Goal: Book appointment/travel/reservation

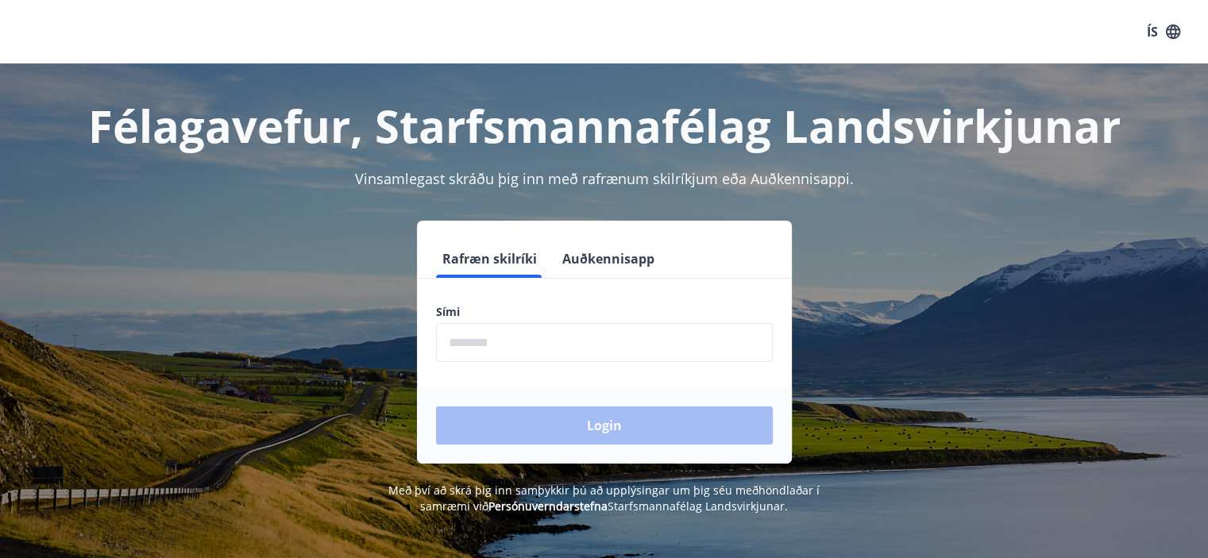
click at [511, 320] on div "Sími ​" at bounding box center [604, 333] width 337 height 58
click at [515, 342] on input "phone" at bounding box center [604, 342] width 337 height 39
type input "********"
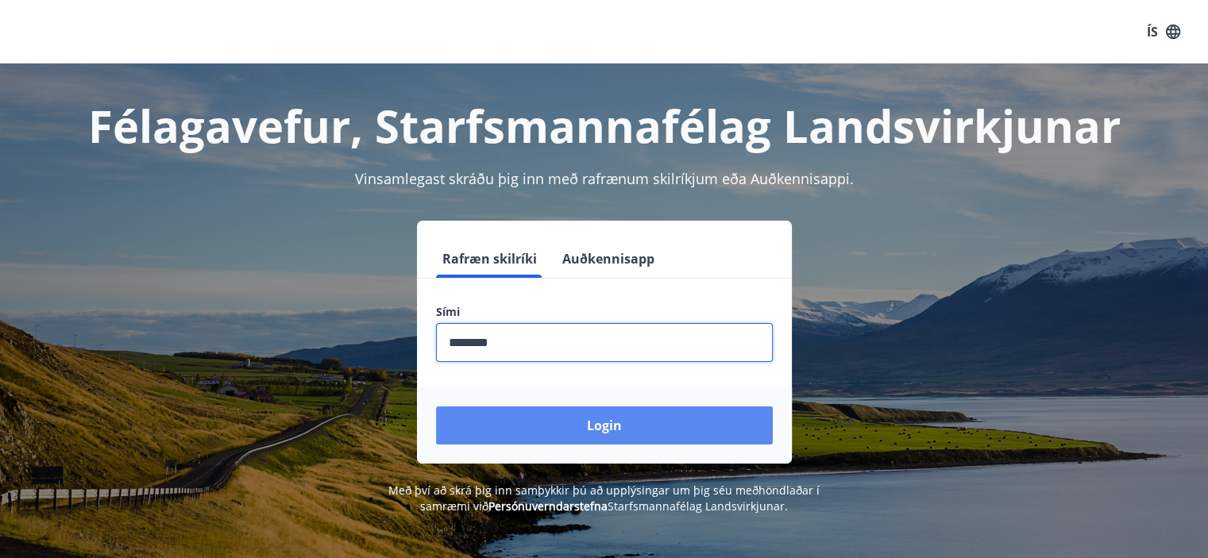
click at [612, 421] on button "Login" at bounding box center [604, 426] width 337 height 38
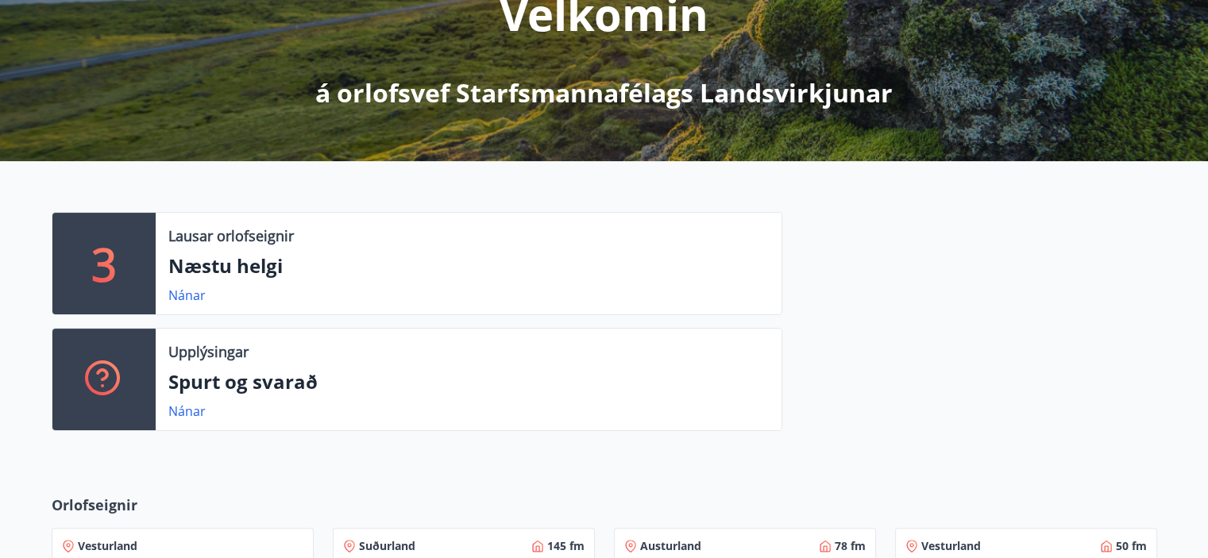
scroll to position [238, 0]
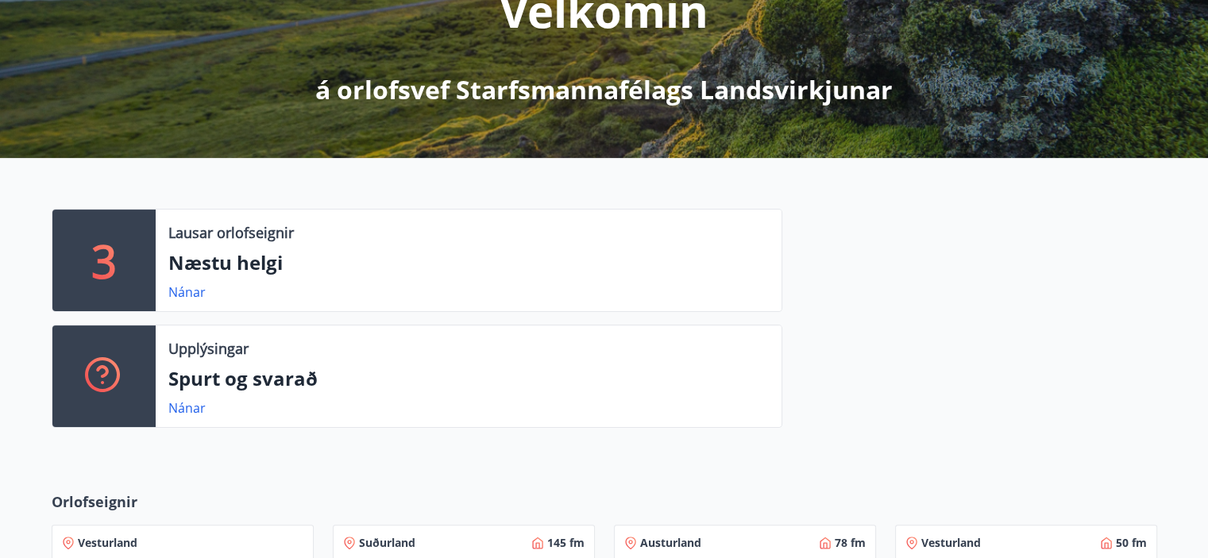
click at [108, 268] on p "3" at bounding box center [103, 260] width 25 height 60
click at [191, 295] on link "Nánar" at bounding box center [186, 292] width 37 height 17
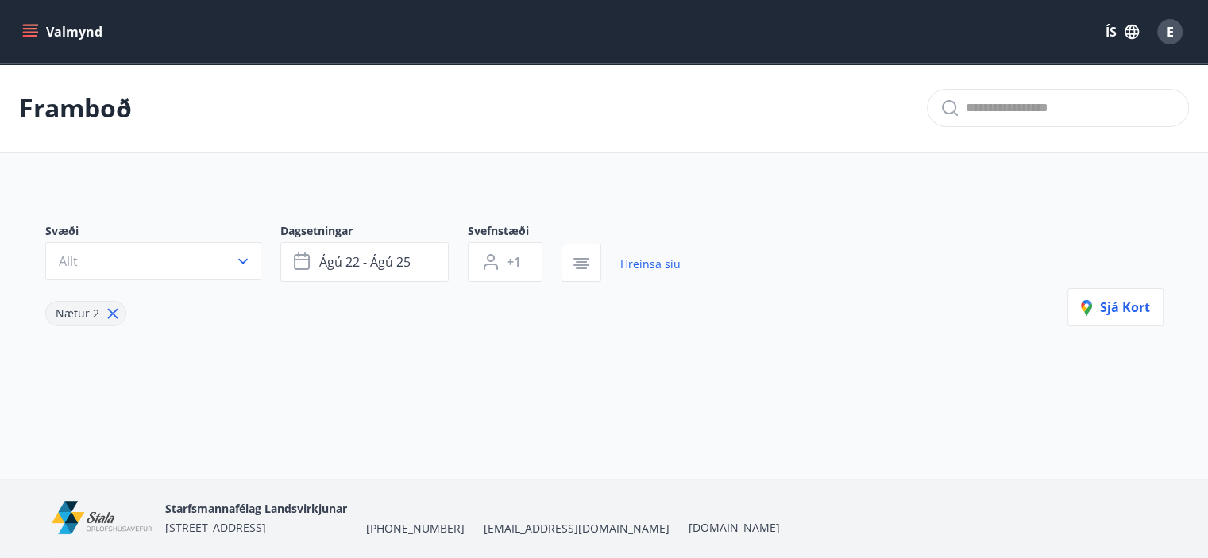
type input "*"
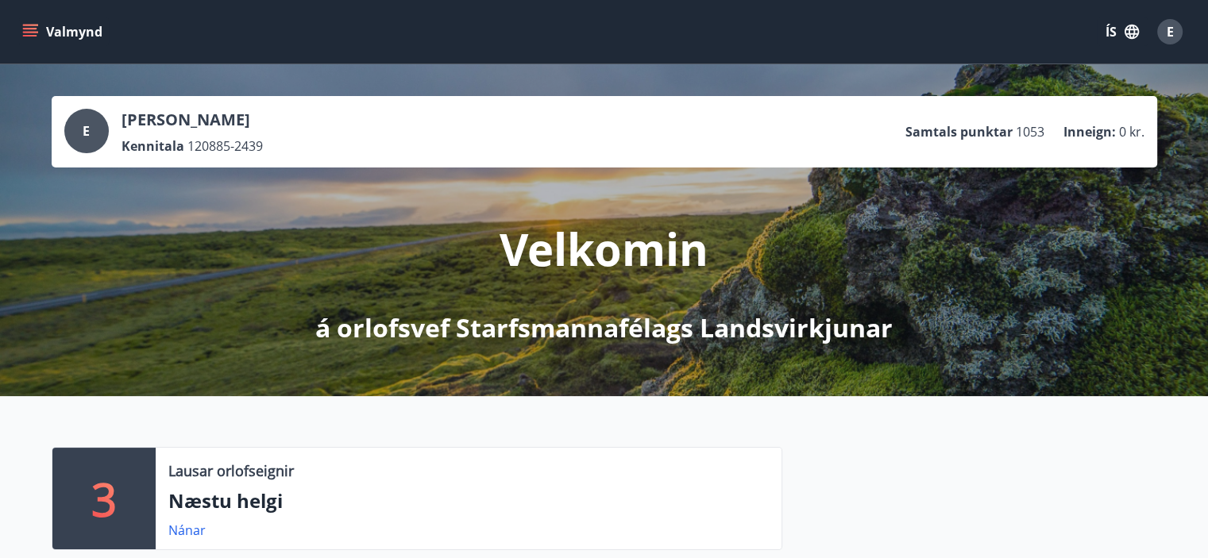
click at [42, 32] on button "Valmynd" at bounding box center [64, 31] width 90 height 29
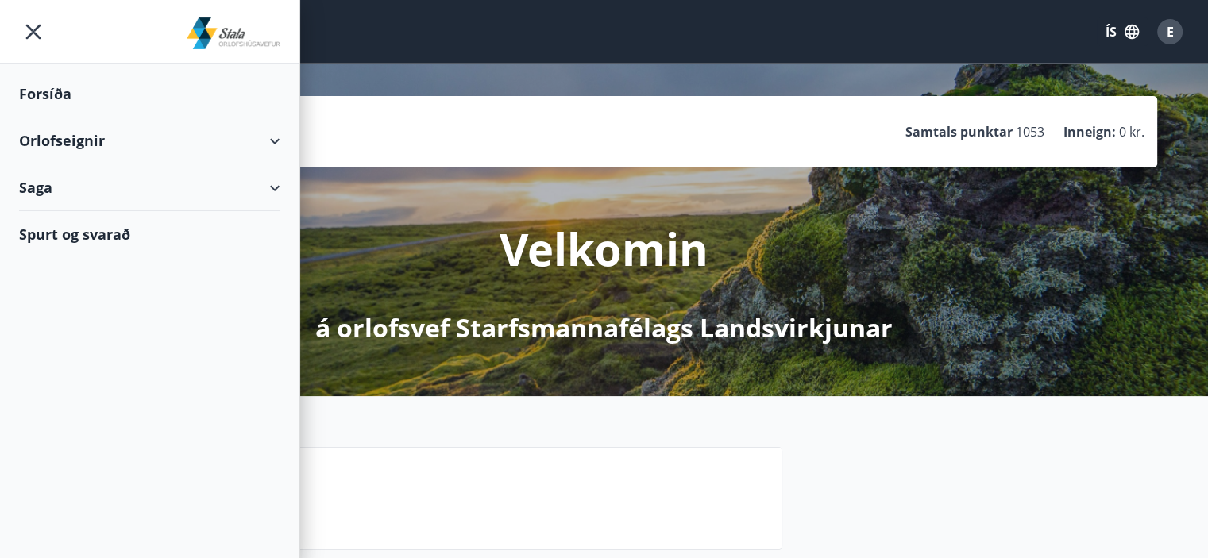
click at [99, 149] on div "Orlofseignir" at bounding box center [149, 141] width 261 height 47
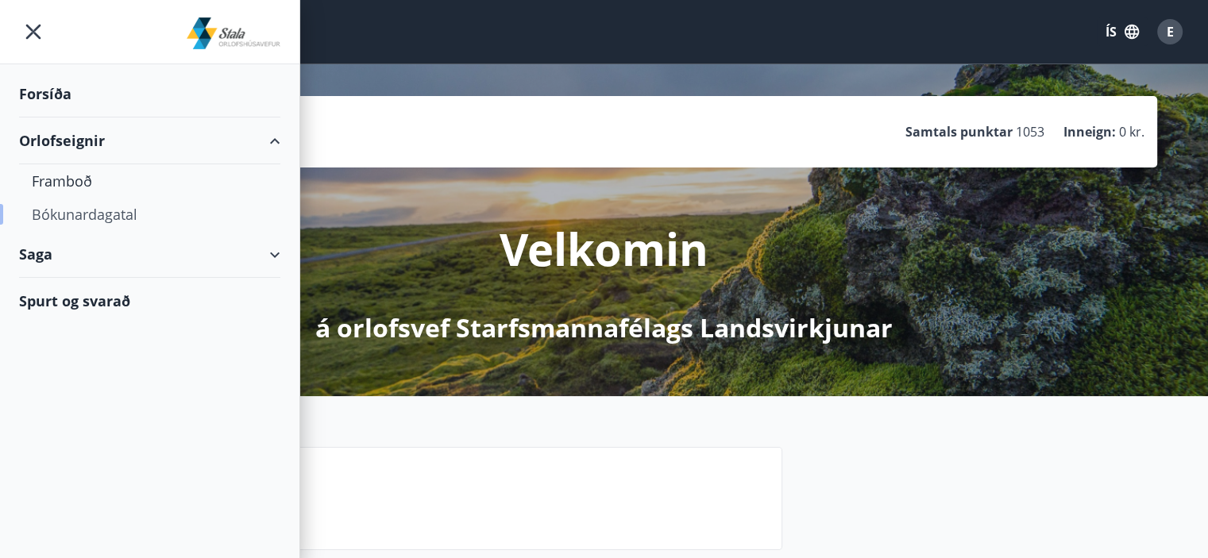
click at [102, 218] on div "Bókunardagatal" at bounding box center [150, 214] width 236 height 33
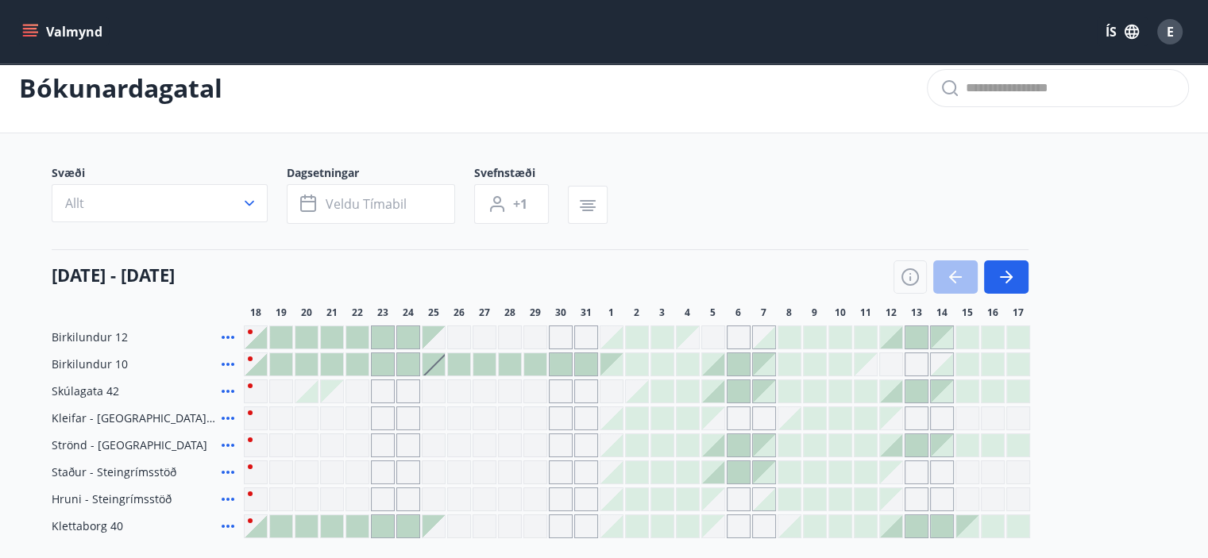
scroll to position [196, 0]
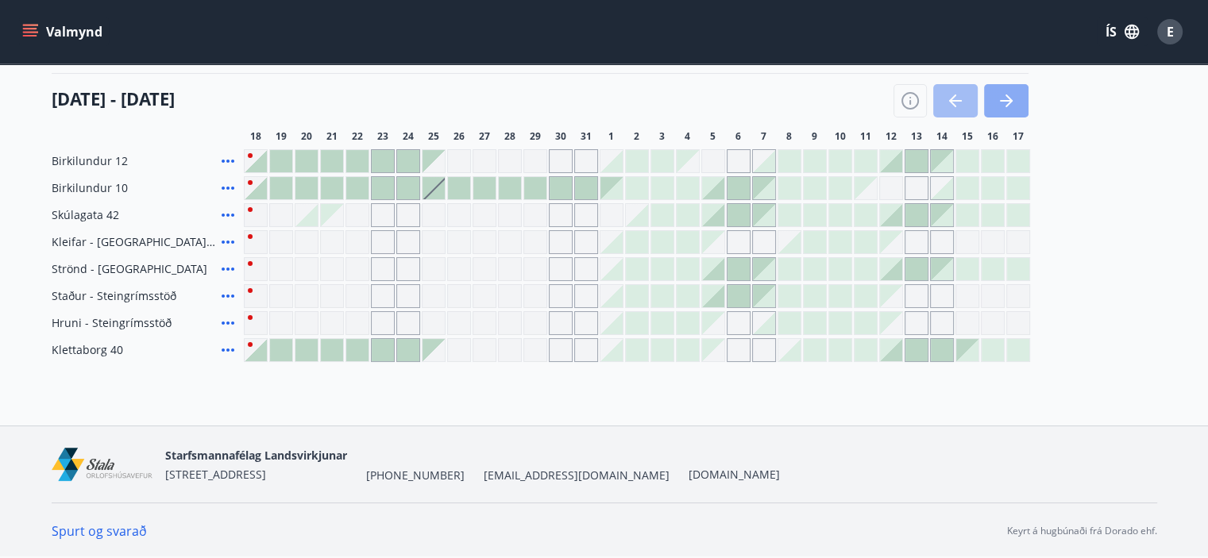
click at [1005, 95] on icon "button" at bounding box center [1008, 101] width 7 height 13
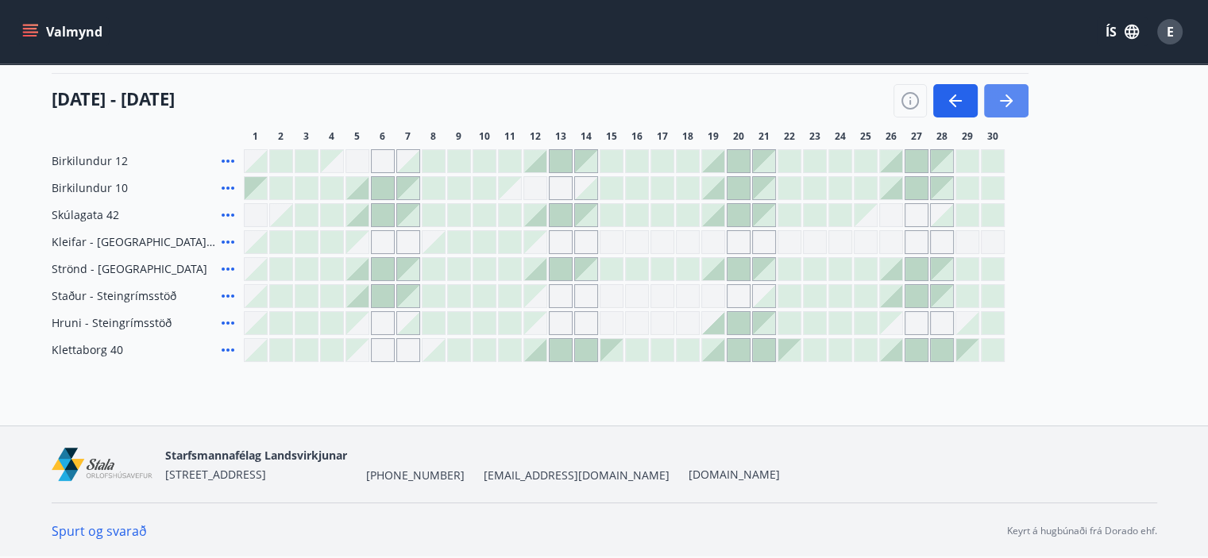
click at [1005, 95] on icon "button" at bounding box center [1008, 101] width 7 height 13
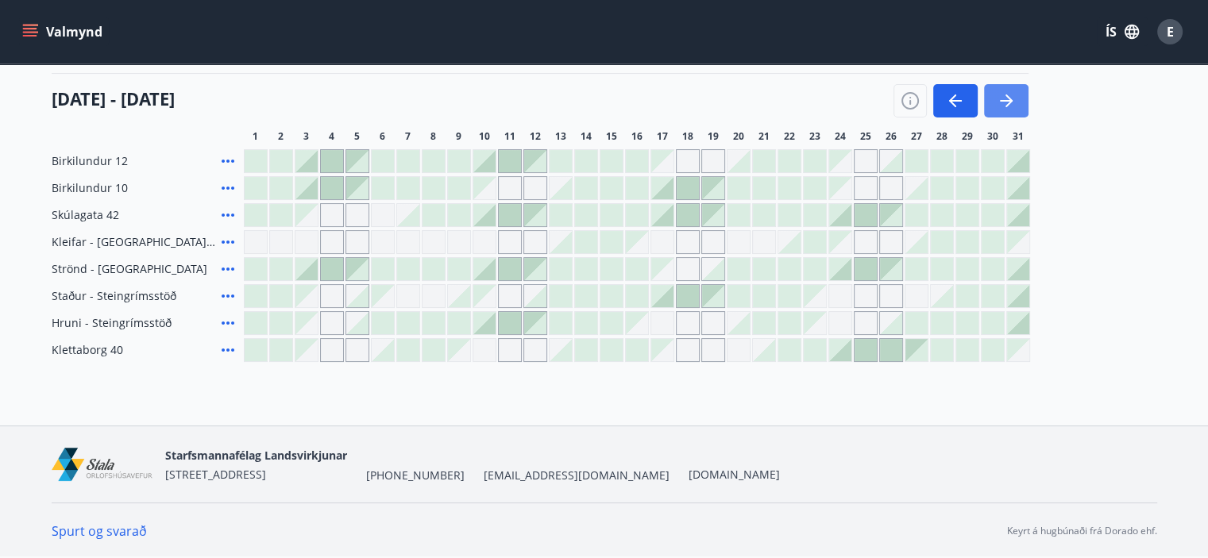
click at [1005, 95] on icon "button" at bounding box center [1008, 101] width 7 height 13
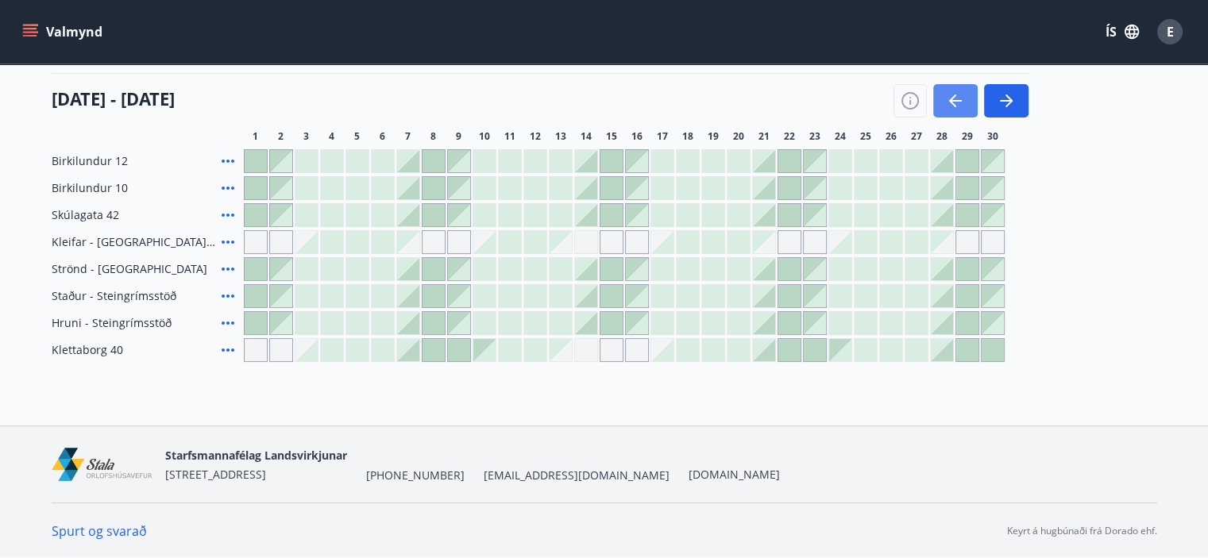
click at [951, 95] on icon "button" at bounding box center [955, 100] width 19 height 19
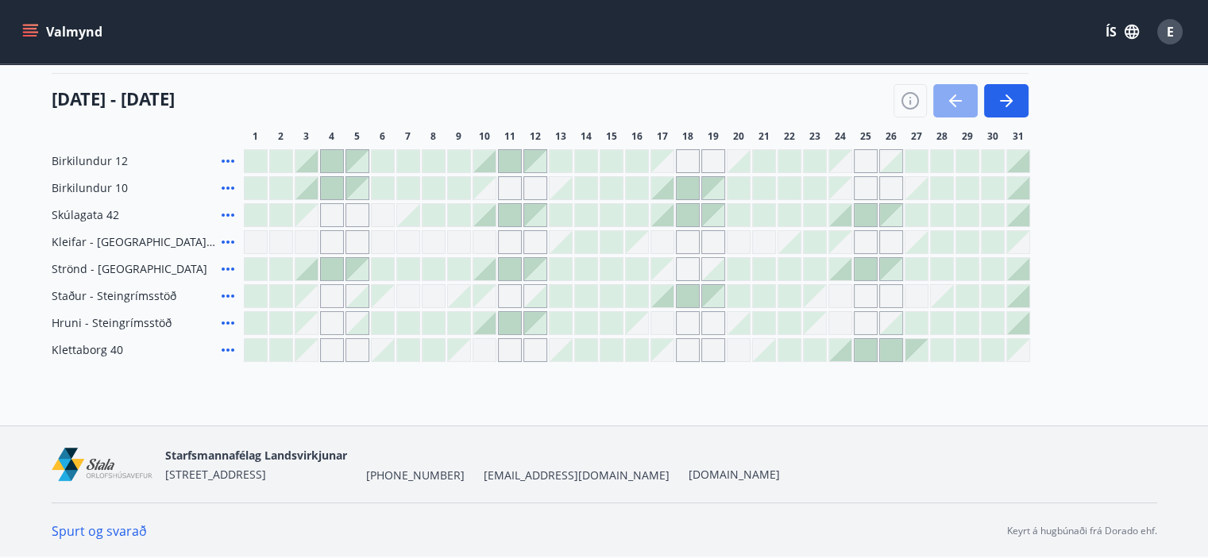
click at [949, 106] on icon "button" at bounding box center [955, 100] width 19 height 19
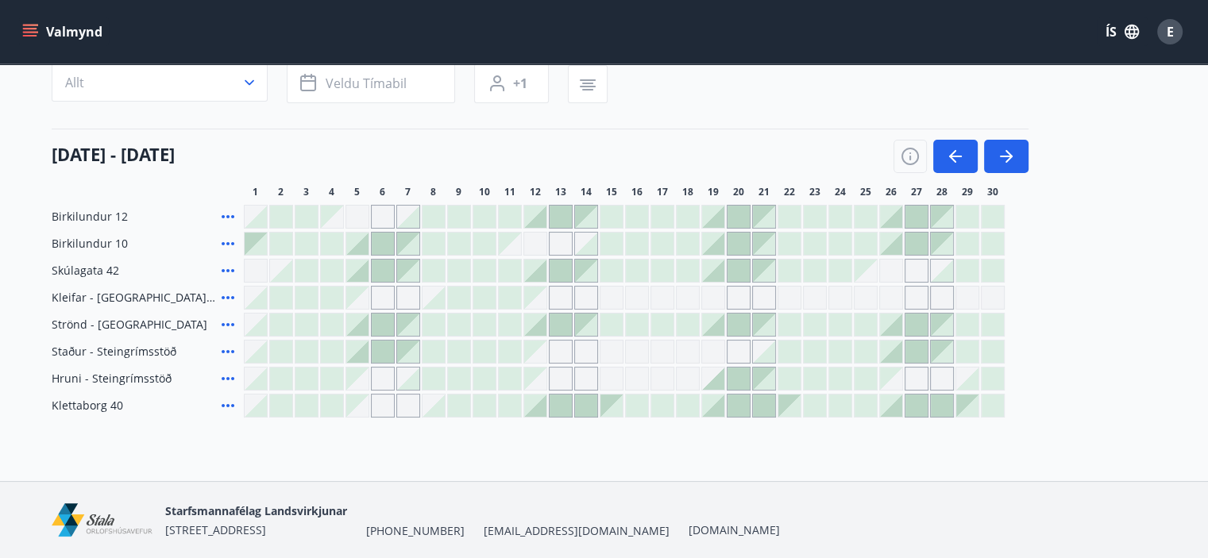
scroll to position [117, 0]
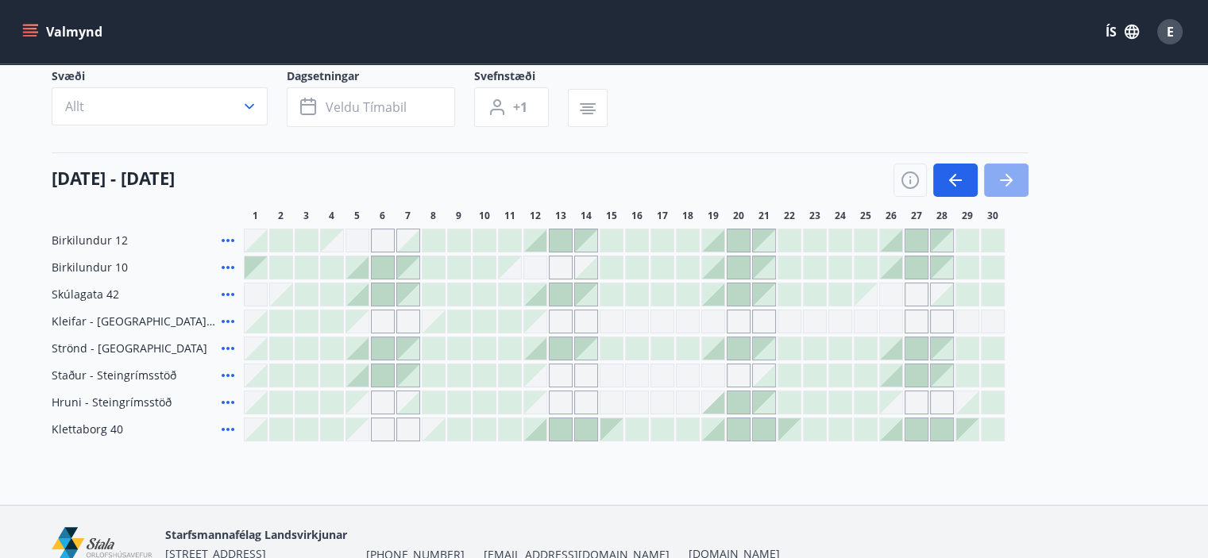
click at [1021, 181] on button "button" at bounding box center [1006, 180] width 44 height 33
